Goal: Communication & Community: Answer question/provide support

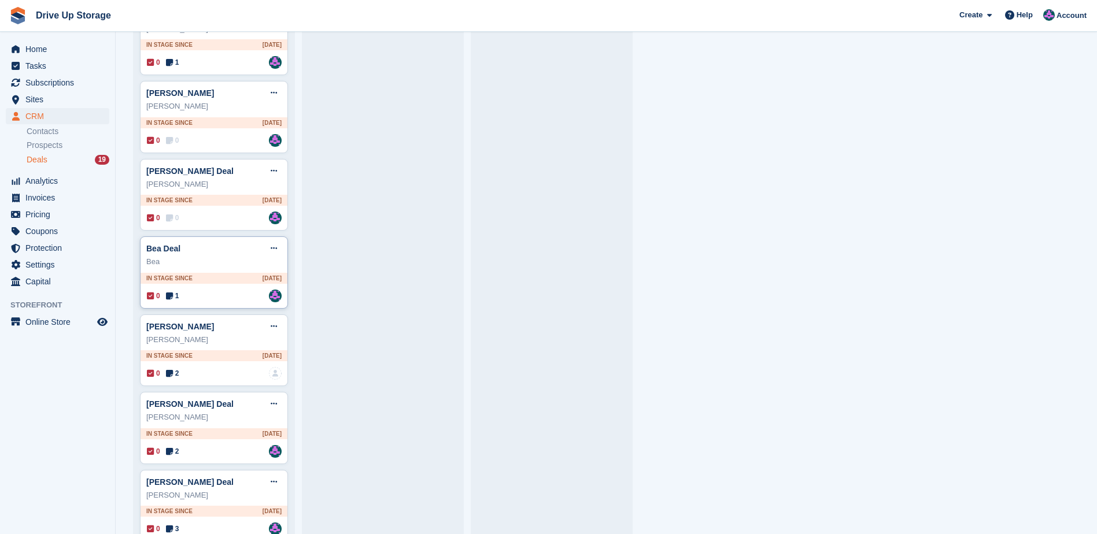
scroll to position [879, 0]
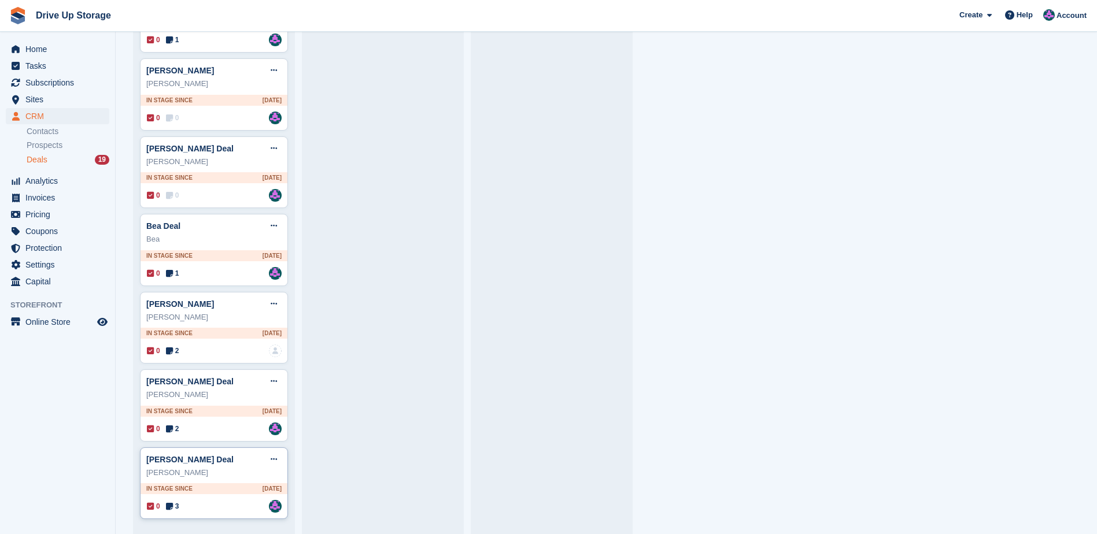
click at [231, 473] on div "[PERSON_NAME]" at bounding box center [213, 473] width 135 height 12
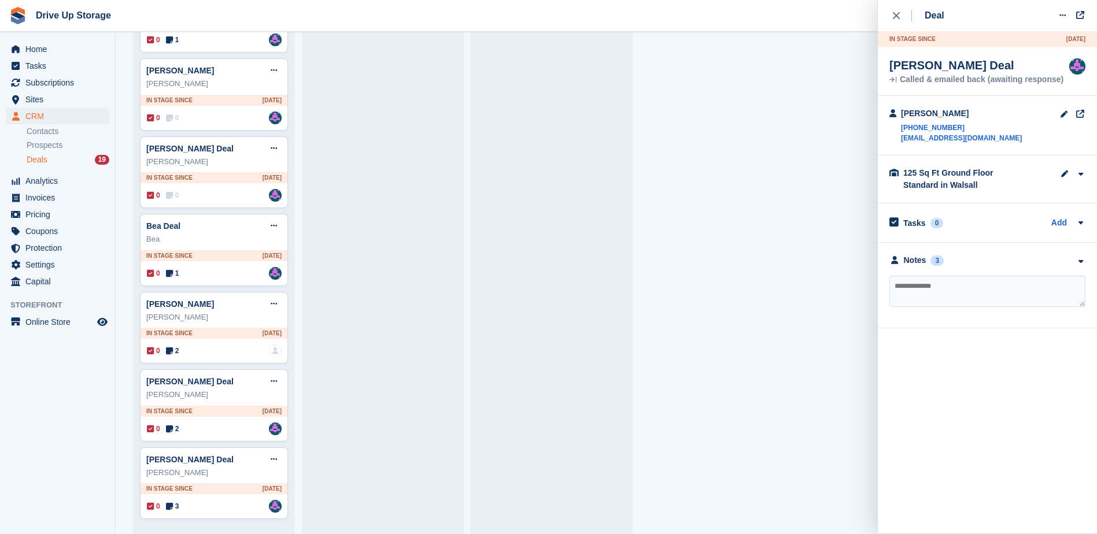
click at [939, 291] on textarea at bounding box center [987, 291] width 196 height 31
type textarea "*****"
click at [227, 379] on div "[PERSON_NAME] Deal Edit deal [PERSON_NAME] as won [PERSON_NAME] as lost Delete …" at bounding box center [213, 381] width 135 height 17
click at [224, 428] on div "0 2 Assigned to [PERSON_NAME]" at bounding box center [214, 429] width 135 height 13
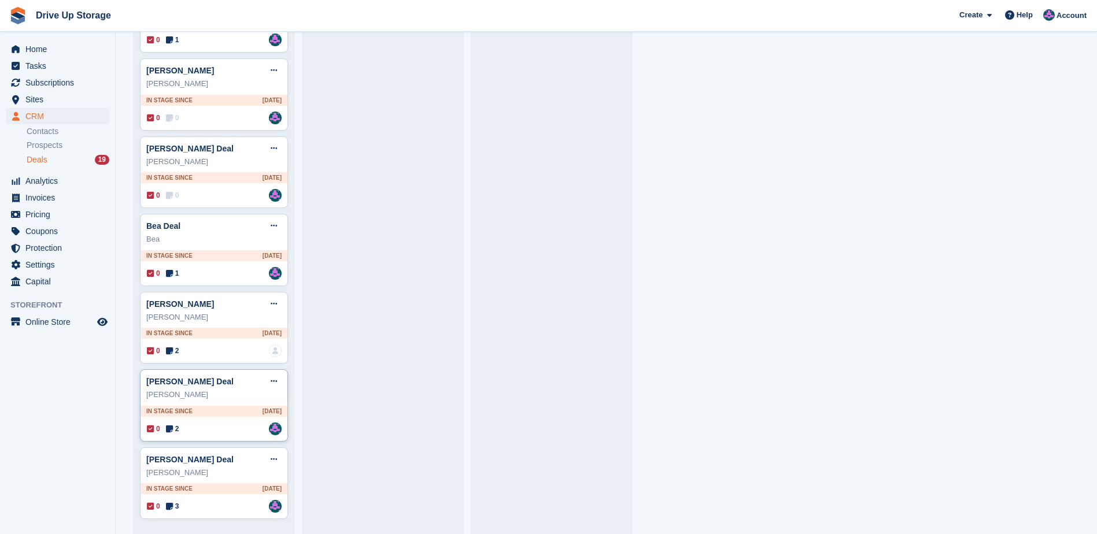
click at [224, 428] on div "0 2 Assigned to [PERSON_NAME]" at bounding box center [214, 429] width 135 height 13
